Goal: Task Accomplishment & Management: Complete application form

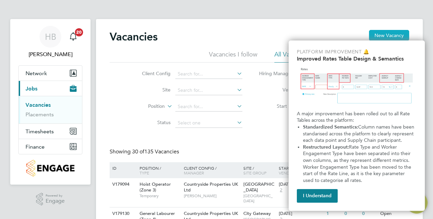
click at [381, 37] on button "New Vacancy" at bounding box center [389, 35] width 40 height 11
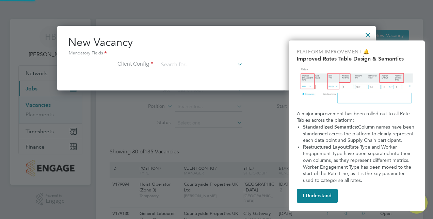
scroll to position [64, 318]
click at [219, 57] on div "New Vacancy Mandatory Fields Client Config" at bounding box center [216, 56] width 297 height 42
click at [217, 64] on input at bounding box center [201, 65] width 84 height 10
type input "cou"
click at [217, 64] on input at bounding box center [201, 65] width 84 height 10
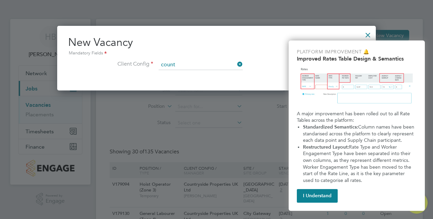
click at [224, 130] on li "Count ryside Properties UK Ltd" at bounding box center [236, 129] width 154 height 9
type input "Countryside Properties UK Ltd"
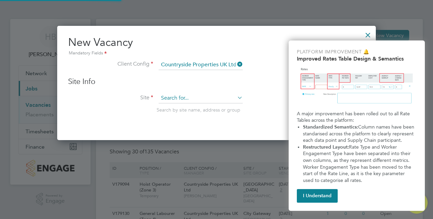
click at [222, 99] on input at bounding box center [201, 98] width 84 height 10
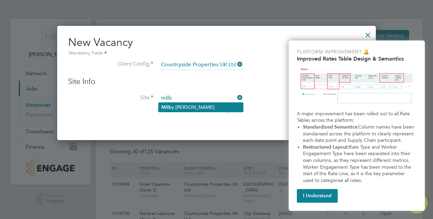
click at [216, 110] on li "Milb y [PERSON_NAME]" at bounding box center [201, 107] width 84 height 9
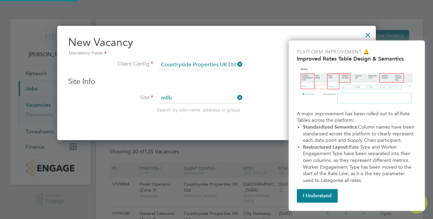
type input "[PERSON_NAME]"
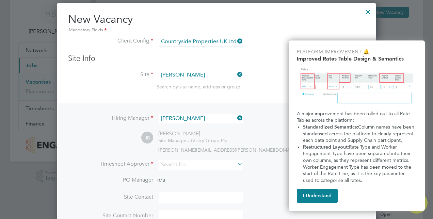
scroll to position [34, 0]
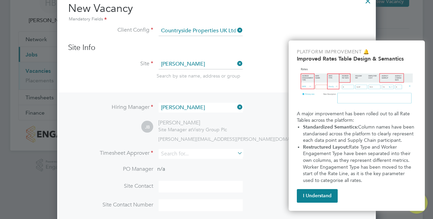
click at [236, 105] on icon at bounding box center [236, 107] width 0 height 10
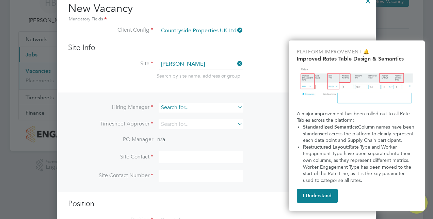
click at [218, 107] on input at bounding box center [201, 108] width 84 height 10
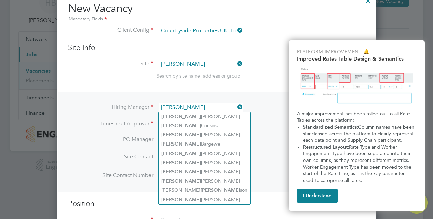
click at [193, 106] on input "[PERSON_NAME]" at bounding box center [201, 108] width 84 height 10
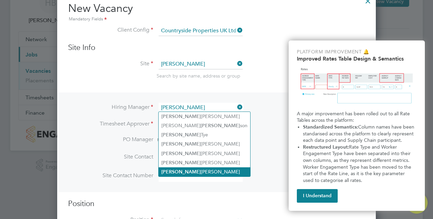
click at [193, 171] on li "[PERSON_NAME]" at bounding box center [205, 171] width 92 height 9
type input "[PERSON_NAME]"
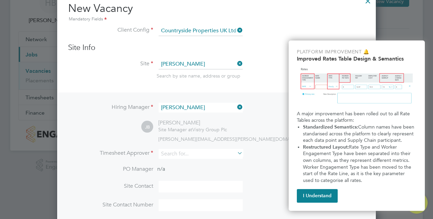
scroll to position [283, 318]
click at [185, 152] on input at bounding box center [201, 154] width 84 height 10
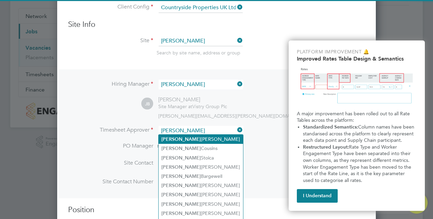
scroll to position [68, 0]
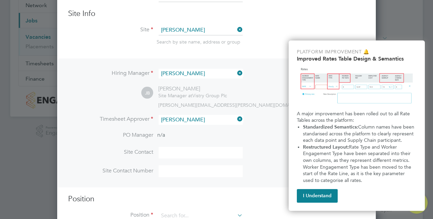
click at [193, 135] on li "[PERSON_NAME]" at bounding box center [201, 137] width 84 height 9
type input "[PERSON_NAME]"
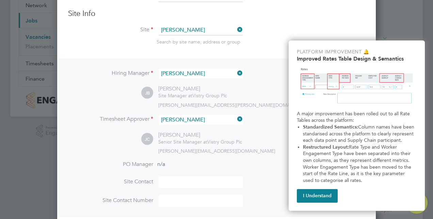
click at [179, 178] on input at bounding box center [201, 182] width 84 height 12
type input "[PERSON_NAME]"
type input "07855 194354"
type input "gat"
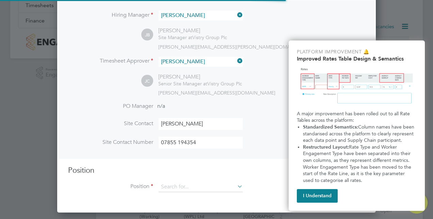
scroll to position [136, 0]
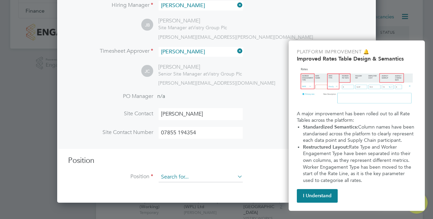
click at [193, 176] on input at bounding box center [201, 177] width 84 height 10
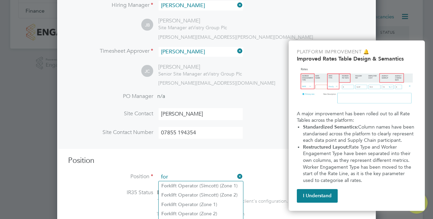
scroll to position [170, 0]
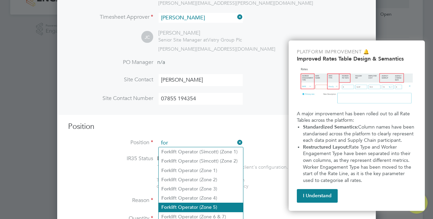
click at [205, 205] on li "For klift Operator (Zone 5)" at bounding box center [201, 207] width 84 height 9
type input "Forklift Operator (Zone 5)"
type textarea "Operate construction plant. Telehandlers / Rough Terrain Trucks. Delivering lar…"
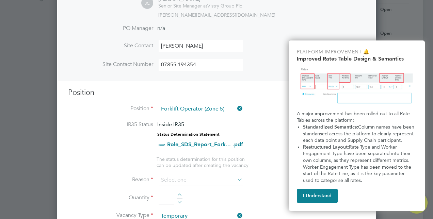
scroll to position [238, 0]
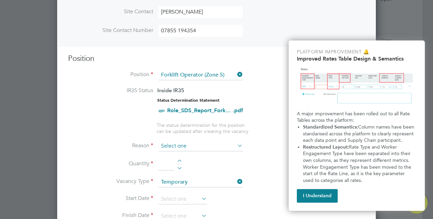
click at [199, 144] on input at bounding box center [201, 146] width 84 height 10
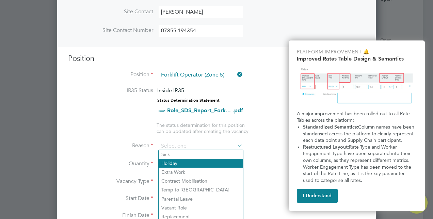
click at [194, 162] on li "Holiday" at bounding box center [201, 163] width 84 height 9
type input "Holiday"
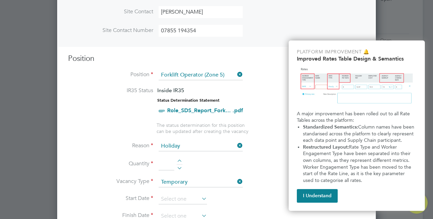
click at [178, 160] on div at bounding box center [180, 162] width 6 height 5
type input "1"
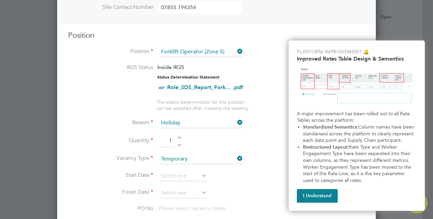
scroll to position [272, 0]
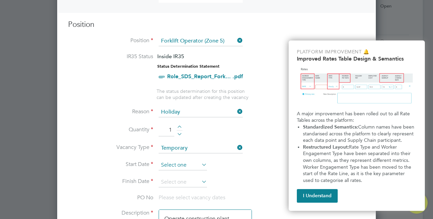
click at [184, 160] on input at bounding box center [183, 165] width 48 height 10
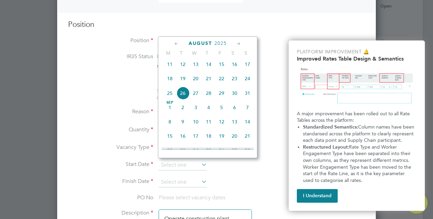
click at [197, 98] on span "27" at bounding box center [195, 93] width 13 height 13
type input "[DATE]"
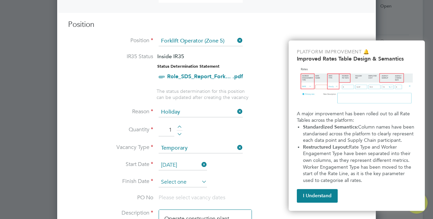
click at [189, 180] on input at bounding box center [183, 182] width 48 height 10
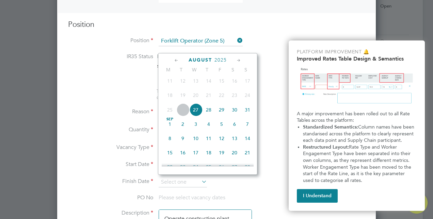
click at [222, 113] on span "29" at bounding box center [221, 109] width 13 height 13
type input "[DATE]"
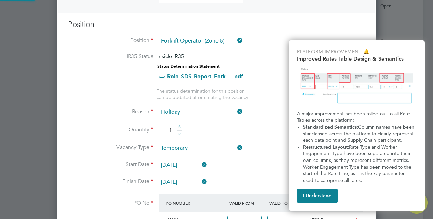
scroll to position [0, 0]
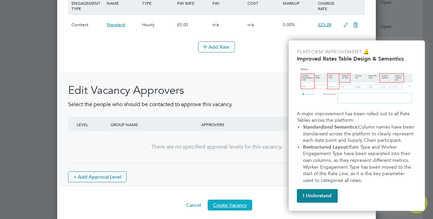
click at [228, 200] on button "Create Vacancy" at bounding box center [230, 205] width 45 height 11
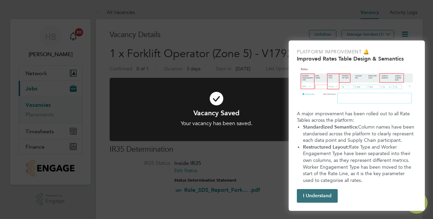
click at [323, 194] on button "I Understand" at bounding box center [317, 196] width 41 height 14
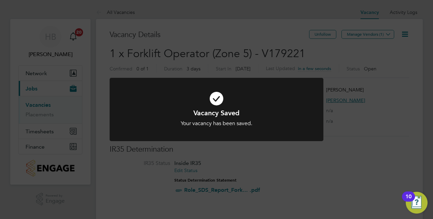
click at [366, 35] on div "Vacancy Saved Your vacancy has been saved. Cancel Okay" at bounding box center [216, 109] width 433 height 219
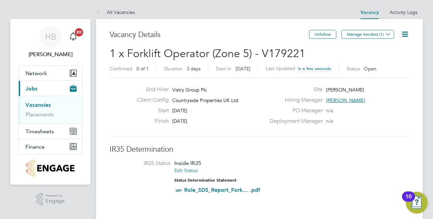
click at [366, 35] on button "Manage Vendors (1)" at bounding box center [367, 34] width 53 height 9
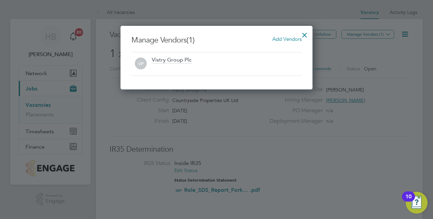
click at [279, 39] on span "Add Vendors" at bounding box center [286, 39] width 29 height 6
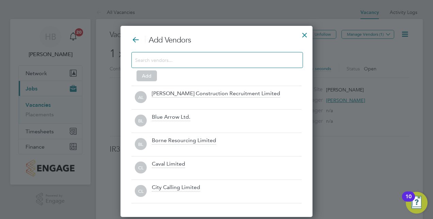
click at [249, 61] on input at bounding box center [211, 59] width 153 height 9
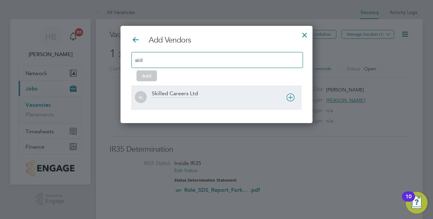
type input "skill"
click at [228, 99] on div at bounding box center [227, 102] width 150 height 7
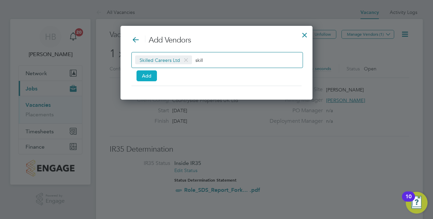
click at [145, 76] on button "Add" at bounding box center [146, 75] width 20 height 11
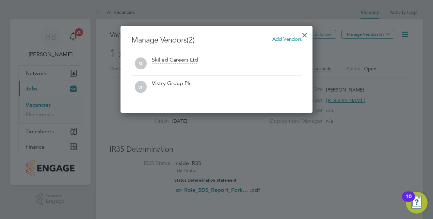
click at [306, 32] on div at bounding box center [304, 33] width 12 height 12
